Goal: Check status: Check status

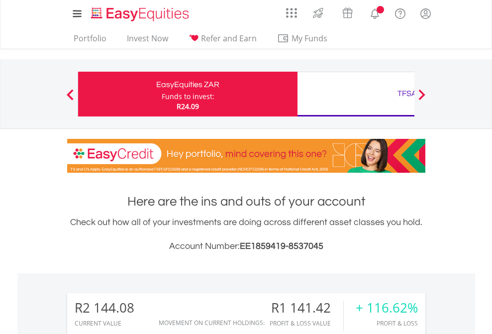
scroll to position [95, 156]
click at [162, 94] on div "Funds to invest:" at bounding box center [188, 96] width 53 height 10
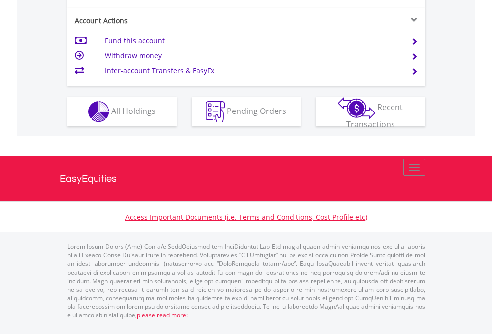
scroll to position [973, 0]
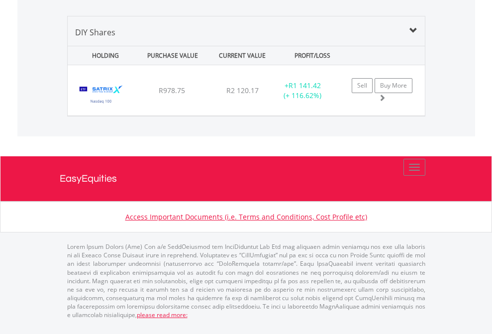
scroll to position [961, 0]
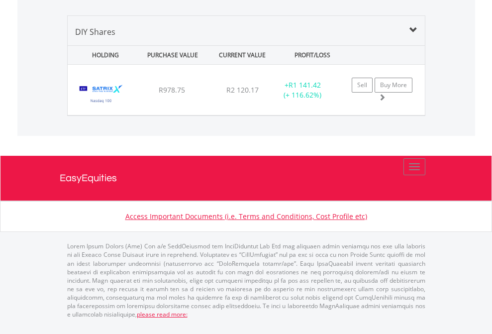
scroll to position [72, 0]
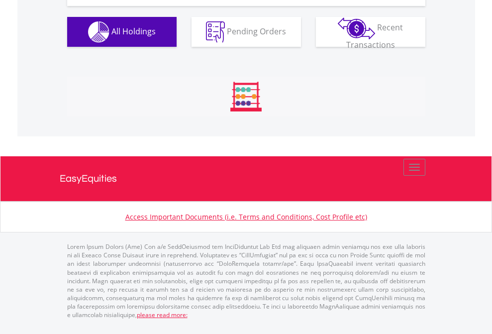
scroll to position [1145, 0]
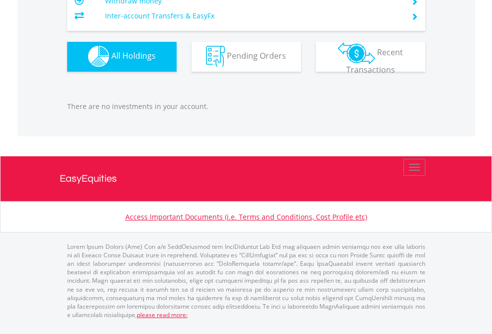
scroll to position [95, 156]
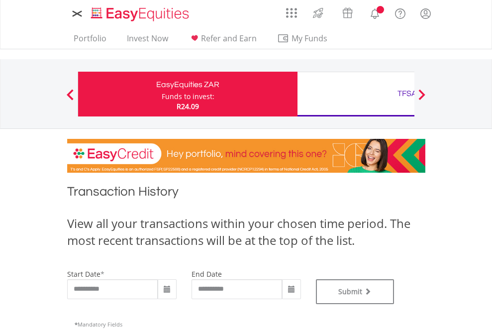
type input "**********"
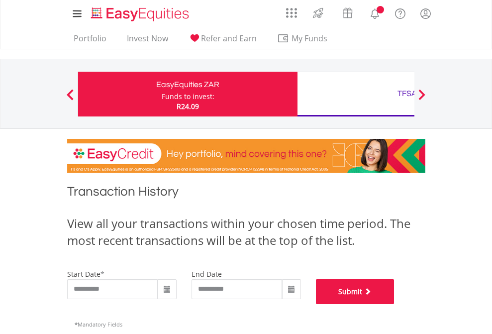
click at [394, 304] on button "Submit" at bounding box center [355, 291] width 79 height 25
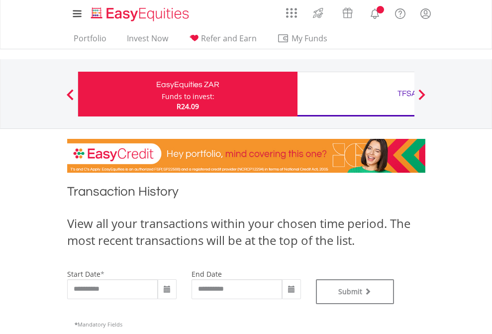
click at [355, 94] on div "TFSA" at bounding box center [406, 93] width 207 height 14
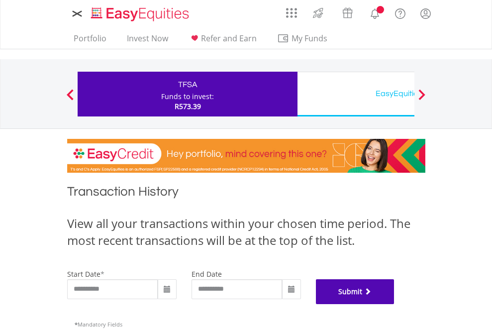
click at [394, 304] on button "Submit" at bounding box center [355, 291] width 79 height 25
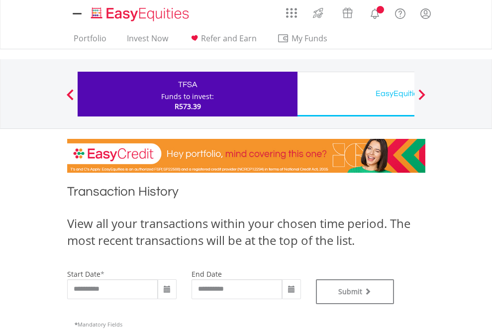
click at [355, 94] on div "EasyEquities USD" at bounding box center [406, 93] width 207 height 14
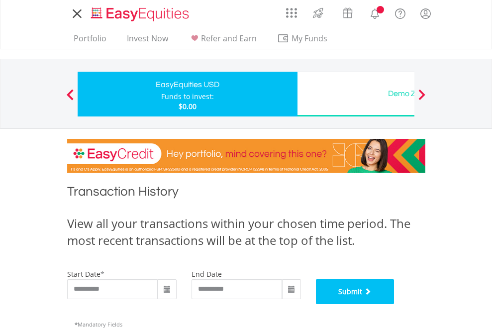
click at [394, 304] on button "Submit" at bounding box center [355, 291] width 79 height 25
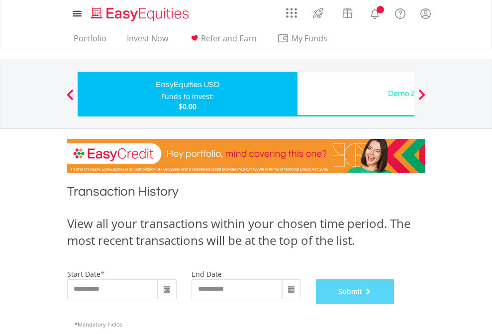
scroll to position [403, 0]
